Goal: Information Seeking & Learning: Learn about a topic

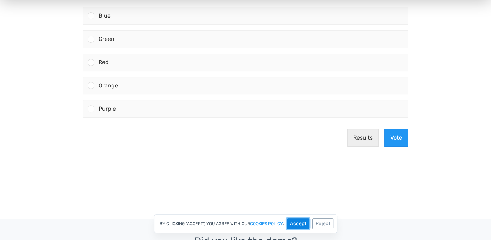
click at [296, 225] on button "Accept" at bounding box center [298, 223] width 23 height 11
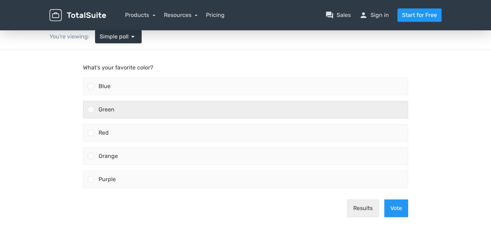
click at [90, 109] on div at bounding box center [91, 109] width 7 height 7
click at [91, 110] on input "Green" at bounding box center [91, 110] width 0 height 0
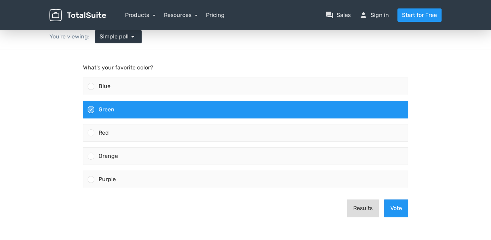
click at [359, 210] on button "Results" at bounding box center [362, 209] width 31 height 18
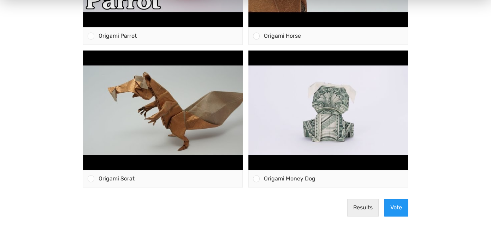
scroll to position [388, 0]
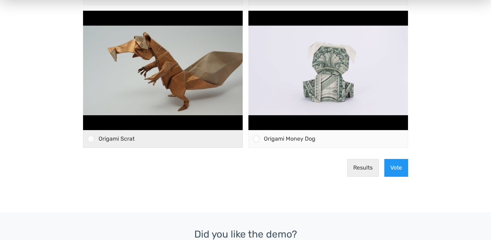
click at [90, 140] on div at bounding box center [91, 139] width 7 height 7
click at [91, 139] on input "Origami Scrat" at bounding box center [91, 139] width 0 height 0
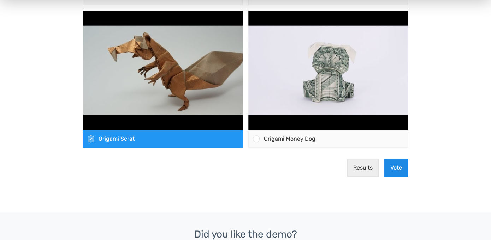
click at [395, 171] on button "Vote" at bounding box center [396, 168] width 24 height 18
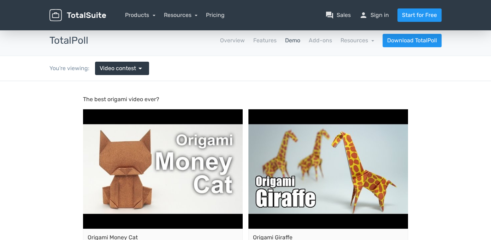
scroll to position [0, 0]
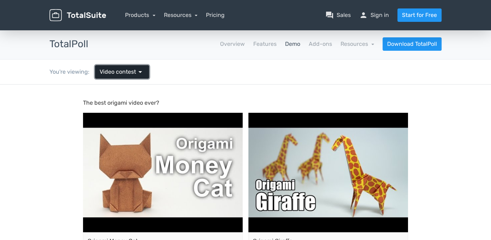
click at [125, 70] on span "Video contest" at bounding box center [118, 72] width 36 height 8
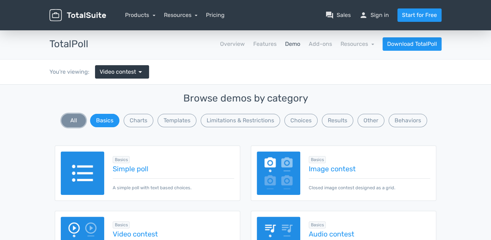
click at [78, 122] on button "All" at bounding box center [73, 120] width 24 height 13
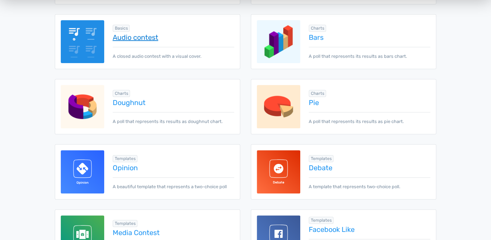
scroll to position [318, 0]
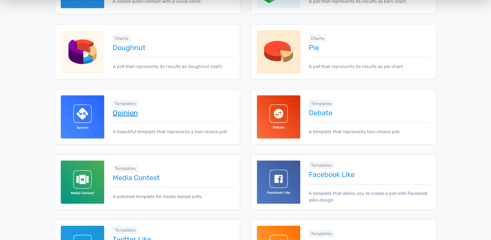
click at [122, 111] on link "Opinion" at bounding box center [173, 113] width 121 height 8
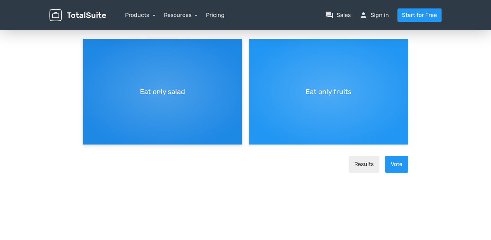
scroll to position [106, 0]
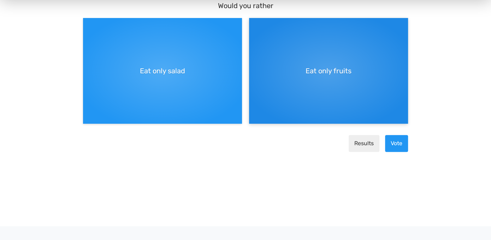
click at [315, 79] on div "Eat only fruits" at bounding box center [328, 71] width 159 height 106
click at [253, 26] on input "Eat only fruits" at bounding box center [251, 24] width 5 height 5
radio input "true"
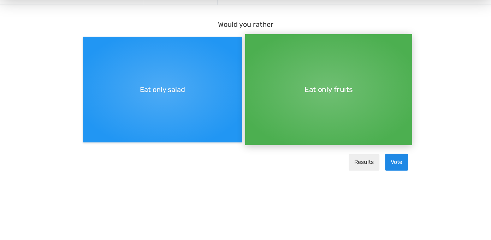
scroll to position [71, 0]
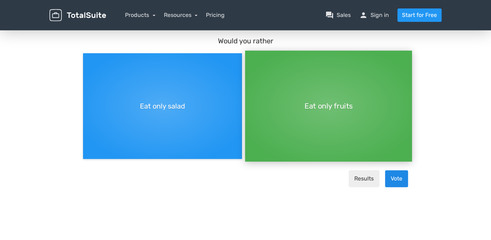
click at [394, 181] on button "Vote" at bounding box center [396, 178] width 23 height 17
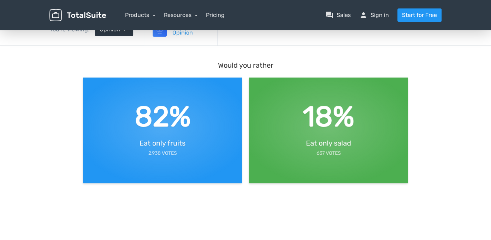
scroll to position [0, 0]
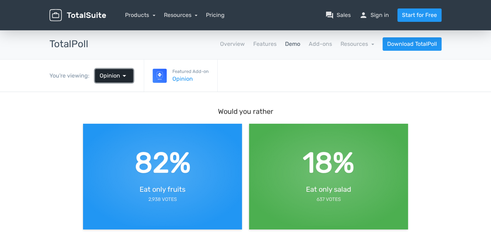
click at [123, 76] on span "arrow_drop_down" at bounding box center [124, 76] width 8 height 8
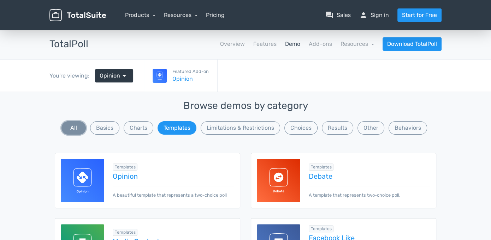
click at [65, 128] on button "All" at bounding box center [73, 127] width 24 height 13
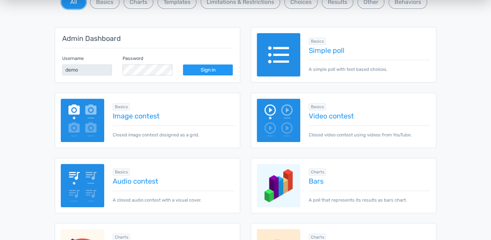
scroll to position [71, 0]
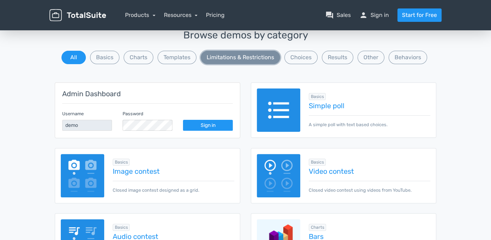
click at [227, 57] on button "Limitations & Restrictions" at bounding box center [239, 57] width 79 height 13
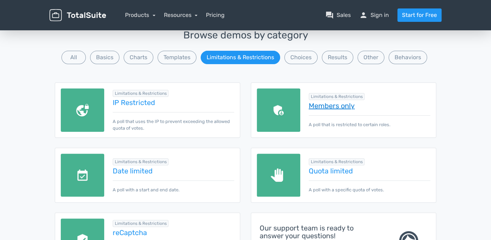
click at [326, 104] on link "Members only" at bounding box center [368, 106] width 121 height 8
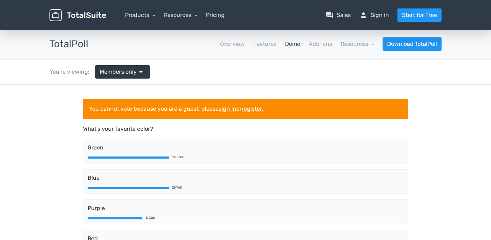
click at [227, 109] on link "sign in" at bounding box center [227, 109] width 18 height 7
click at [117, 72] on span "Members only" at bounding box center [118, 72] width 37 height 8
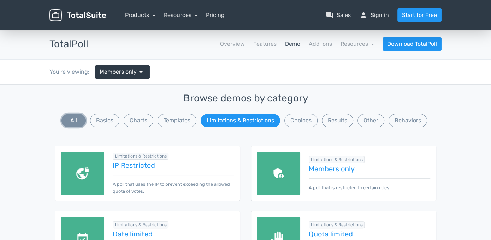
click at [68, 120] on button "All" at bounding box center [73, 120] width 24 height 13
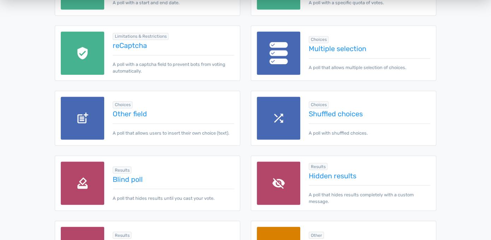
scroll to position [706, 0]
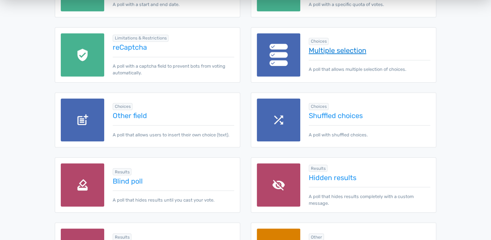
click at [325, 49] on link "Multiple selection" at bounding box center [368, 51] width 121 height 8
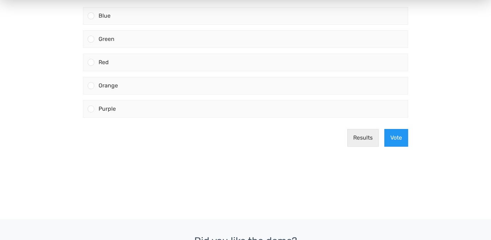
scroll to position [71, 0]
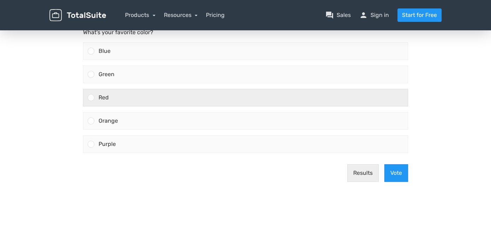
click at [91, 98] on div at bounding box center [91, 97] width 7 height 7
click at [91, 98] on input "Red" at bounding box center [91, 98] width 0 height 0
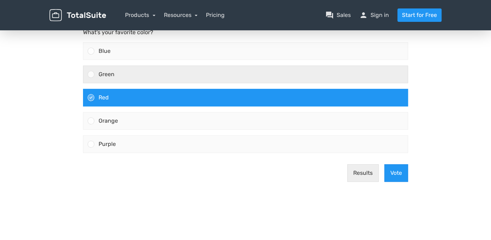
click at [92, 74] on div at bounding box center [91, 74] width 7 height 7
click at [91, 74] on input "Green" at bounding box center [91, 74] width 0 height 0
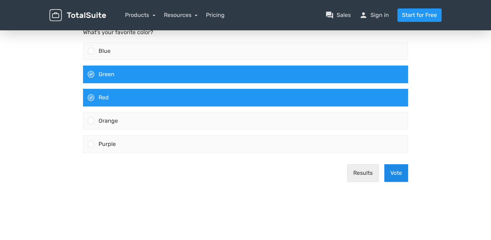
click at [397, 173] on button "Vote" at bounding box center [396, 173] width 24 height 18
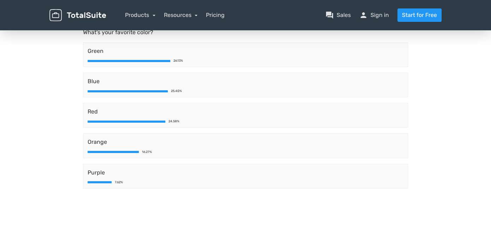
scroll to position [0, 0]
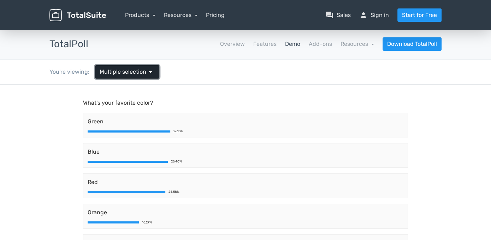
click at [110, 73] on span "Multiple selection" at bounding box center [123, 72] width 47 height 8
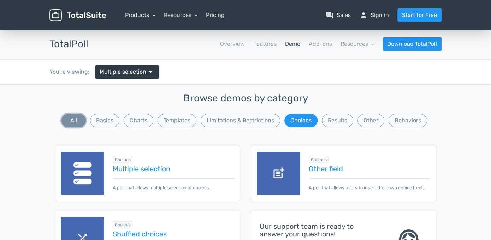
click at [72, 121] on button "All" at bounding box center [73, 120] width 24 height 13
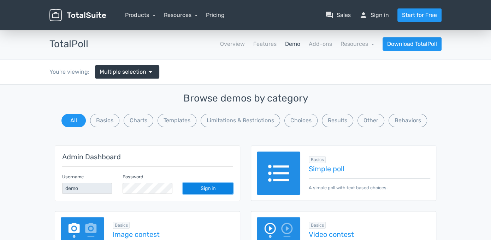
click at [203, 186] on link "Sign in" at bounding box center [208, 188] width 50 height 11
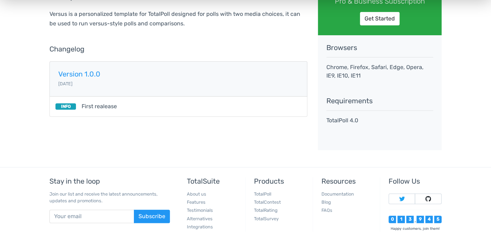
scroll to position [51, 0]
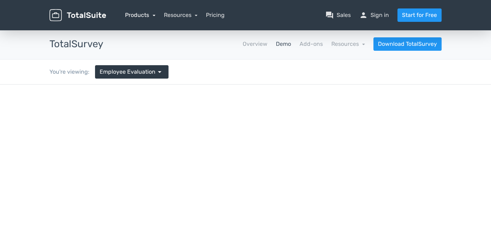
click at [139, 13] on link "Products" at bounding box center [140, 15] width 30 height 7
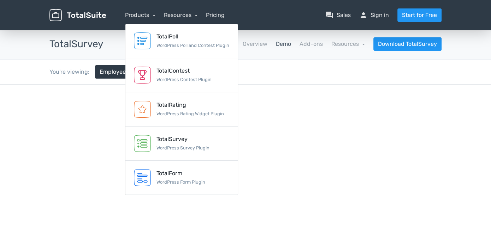
click at [376, 80] on div "You're viewing: Employee Evaluation arrow_drop_down" at bounding box center [245, 72] width 402 height 25
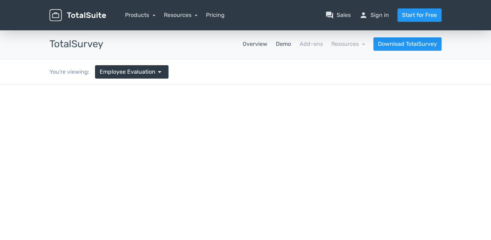
click at [248, 43] on link "Overview" at bounding box center [254, 44] width 25 height 8
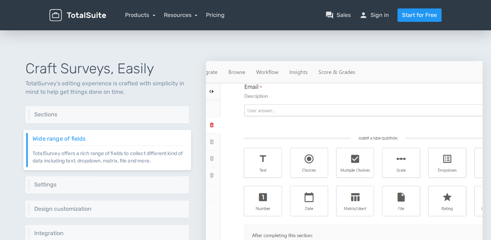
scroll to position [247, 0]
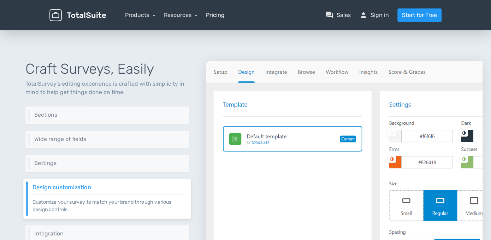
click at [216, 15] on link "Pricing" at bounding box center [215, 15] width 19 height 8
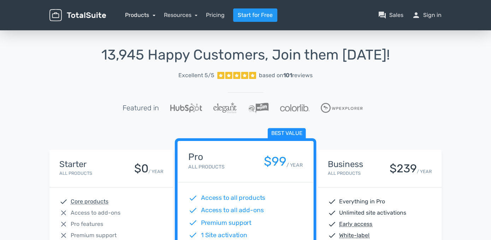
click at [145, 14] on link "Products" at bounding box center [140, 15] width 30 height 7
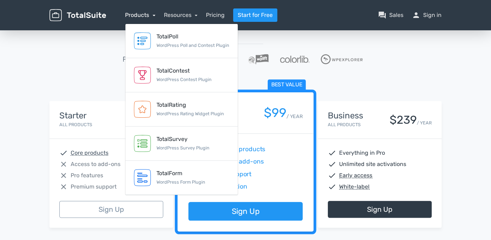
scroll to position [106, 0]
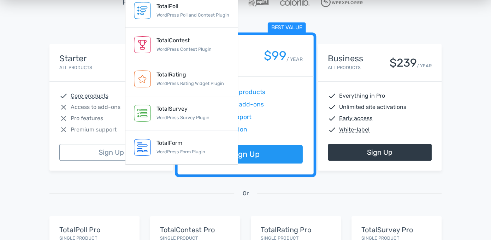
click at [452, 89] on div "13,945 Happy Customers, Join them [DATE]! Excellent 5/5 based on 101 reviews Fe…" at bounding box center [245, 154] width 491 height 463
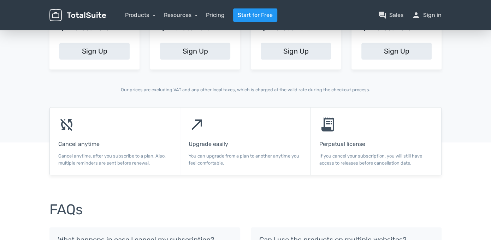
scroll to position [341, 0]
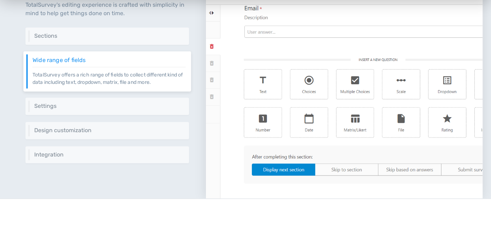
scroll to position [388, 0]
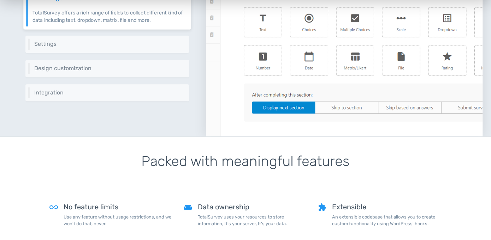
click at [362, 65] on img at bounding box center [344, 28] width 276 height 216
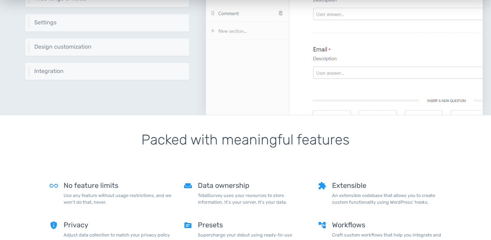
scroll to position [410, 0]
